Goal: Check status: Check status

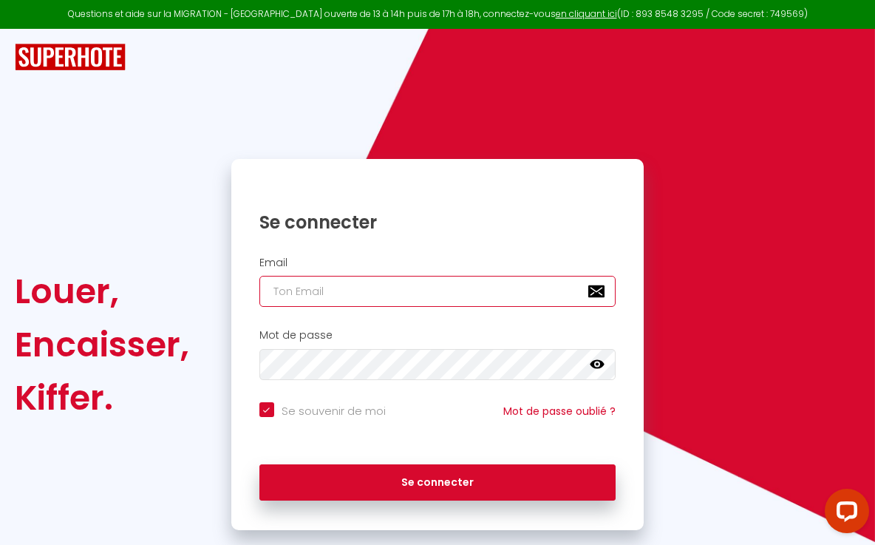
type input "[EMAIL_ADDRESS][DOMAIN_NAME]"
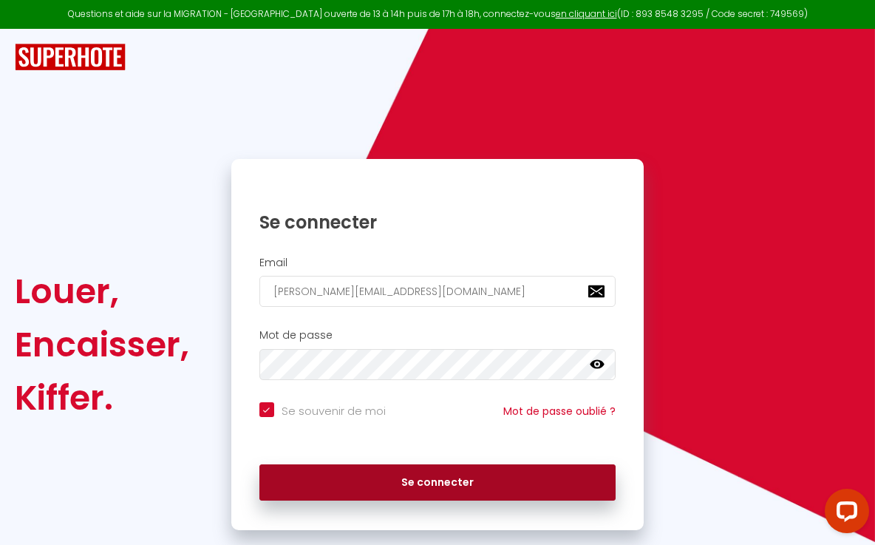
click at [488, 483] on button "Se connecter" at bounding box center [437, 482] width 357 height 37
checkbox input "true"
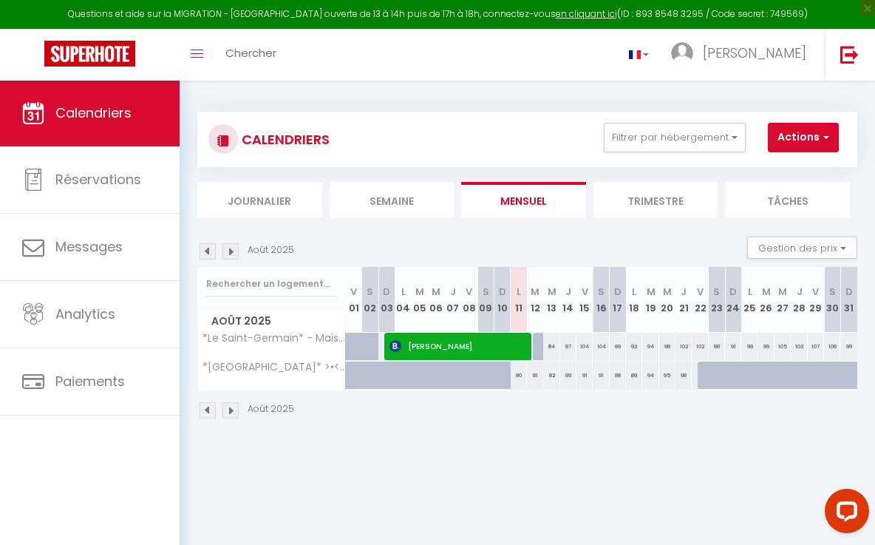
click at [656, 203] on li "Trimestre" at bounding box center [656, 200] width 125 height 36
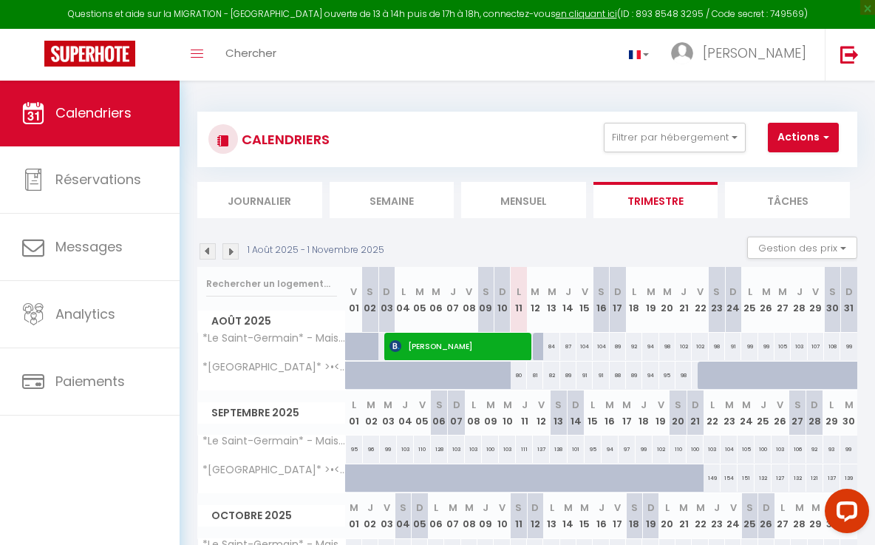
click at [96, 44] on img at bounding box center [89, 54] width 91 height 26
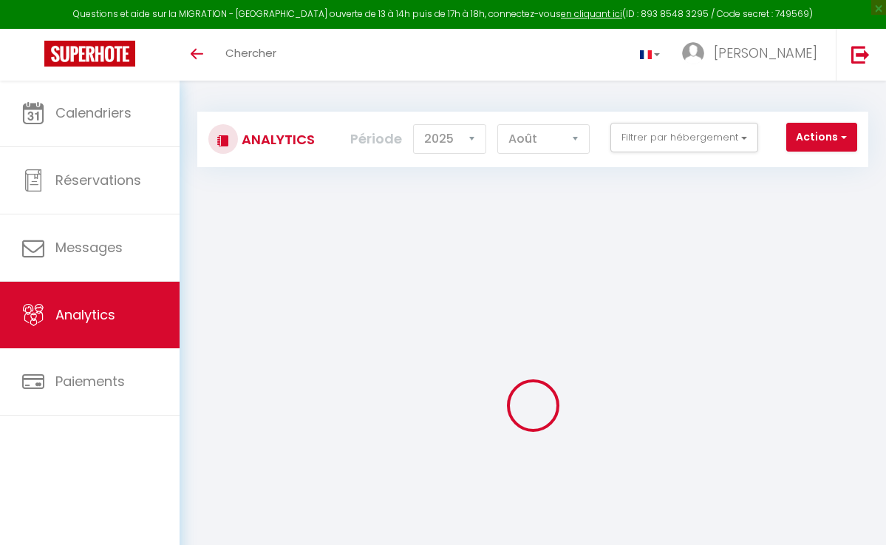
select select "2025"
select select "8"
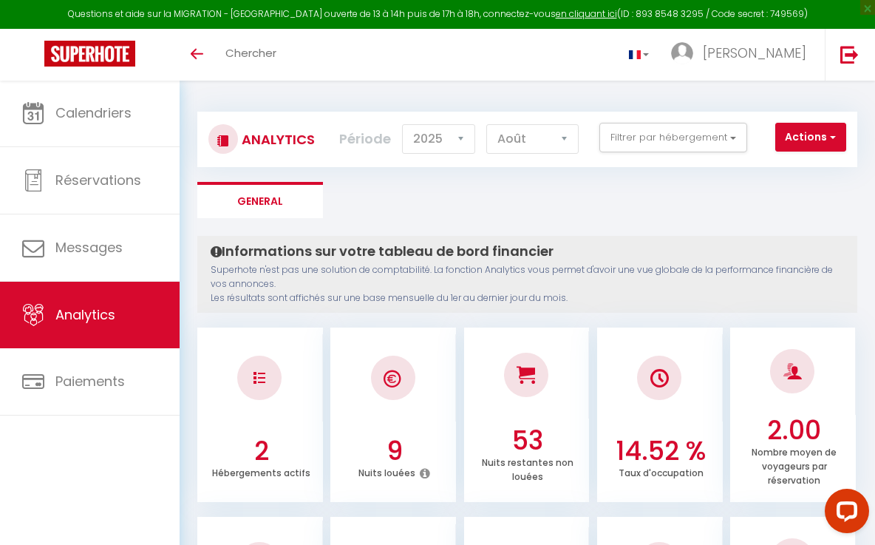
click at [273, 435] on h3 "2" at bounding box center [260, 450] width 115 height 31
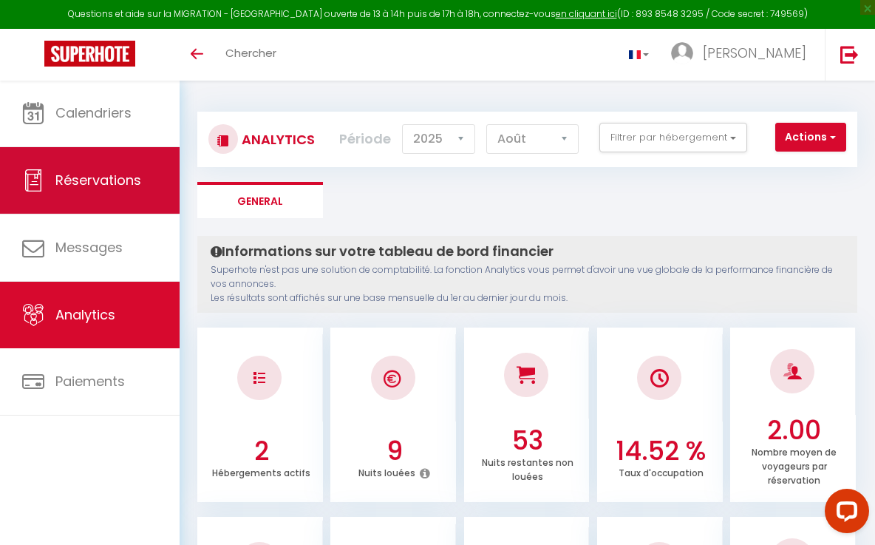
click at [102, 174] on span "Réservations" at bounding box center [98, 180] width 86 height 18
select select "not_cancelled"
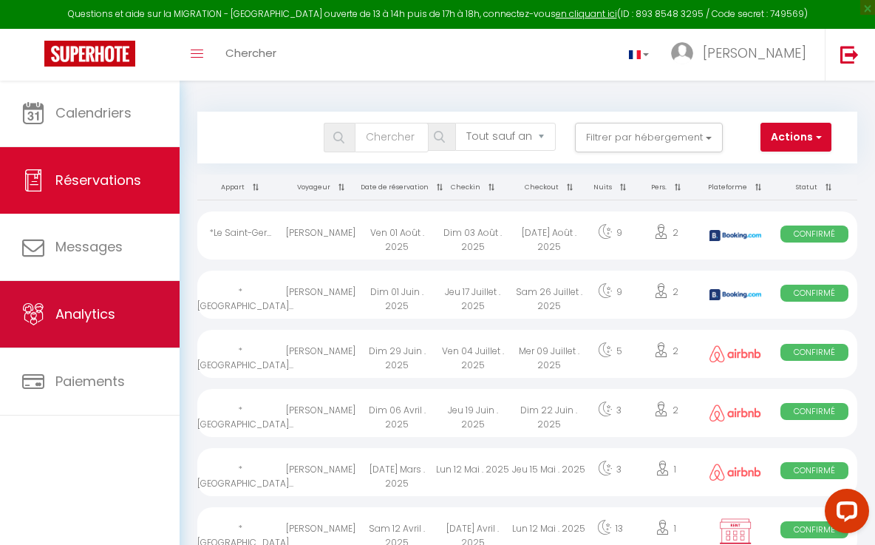
click at [98, 305] on link "Analytics" at bounding box center [90, 314] width 180 height 67
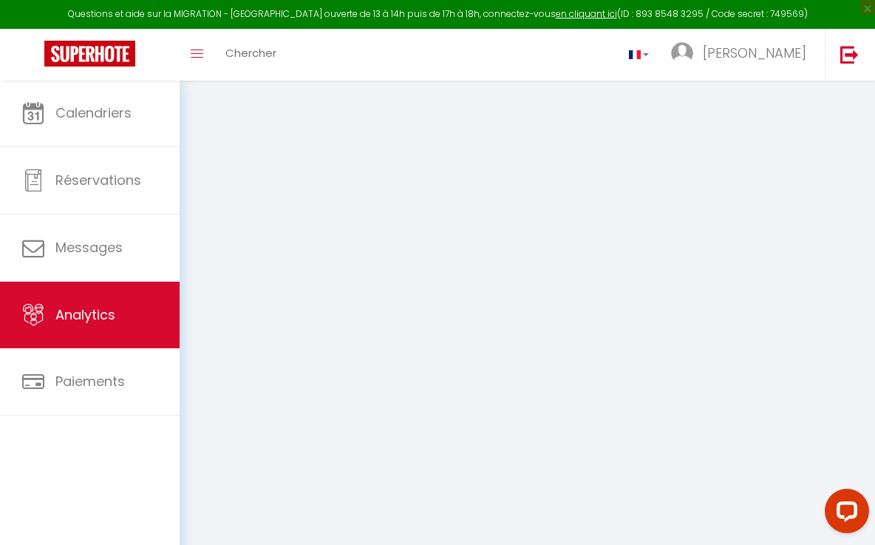
select select "2025"
select select "8"
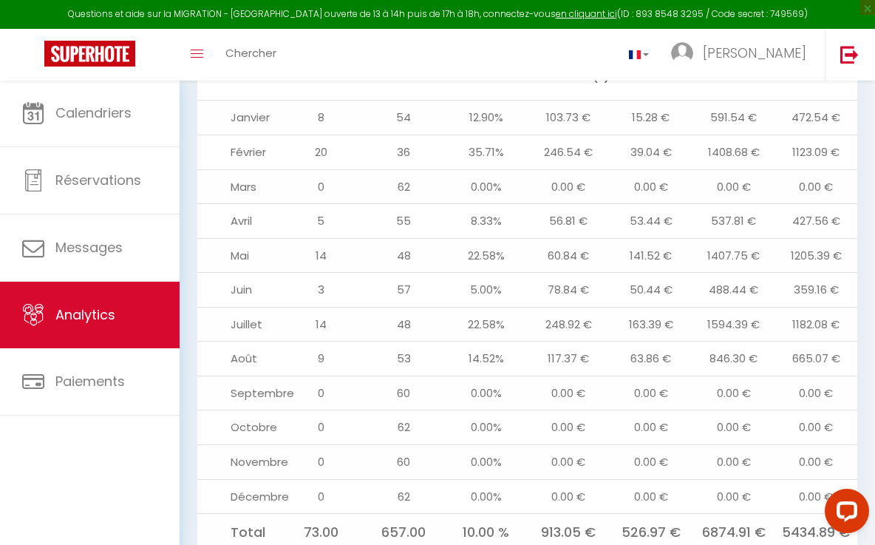
scroll to position [1683, 0]
